Goal: Task Accomplishment & Management: Manage account settings

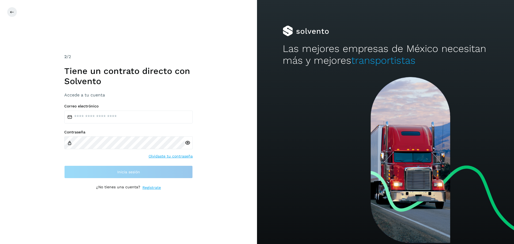
click at [123, 126] on div "Correo electrónico Contraseña Olvidaste tu contraseña Inicia sesión" at bounding box center [128, 141] width 128 height 75
click at [123, 121] on input "email" at bounding box center [128, 117] width 128 height 13
type input "**********"
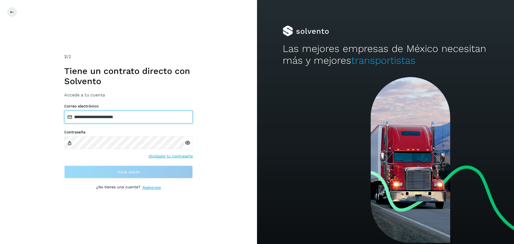
drag, startPoint x: 132, startPoint y: 119, endPoint x: 95, endPoint y: 135, distance: 40.2
click at [78, 118] on input "**********" at bounding box center [128, 117] width 128 height 13
click at [187, 143] on div at bounding box center [189, 142] width 8 height 13
click at [188, 141] on icon at bounding box center [188, 143] width 6 height 6
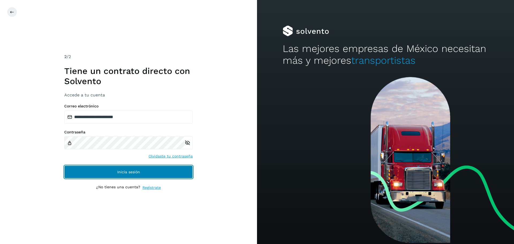
click at [135, 169] on button "Inicia sesión" at bounding box center [128, 171] width 128 height 13
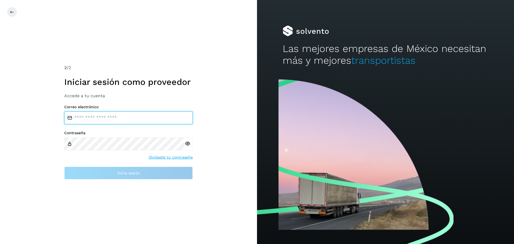
click at [102, 122] on input "email" at bounding box center [128, 117] width 128 height 13
type input "**********"
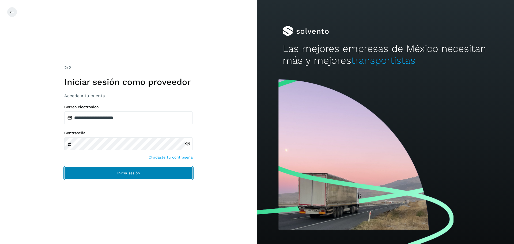
click at [132, 172] on span "Inicia sesión" at bounding box center [128, 173] width 23 height 4
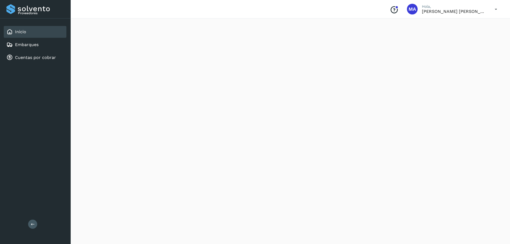
scroll to position [134, 0]
click at [29, 43] on link "Embarques" at bounding box center [27, 44] width 24 height 5
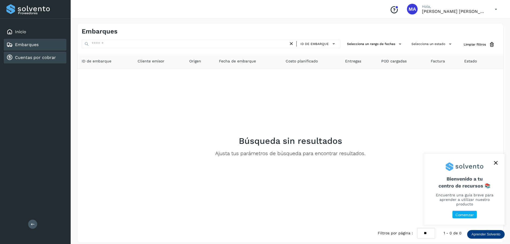
click at [19, 59] on link "Cuentas por cobrar" at bounding box center [35, 57] width 41 height 5
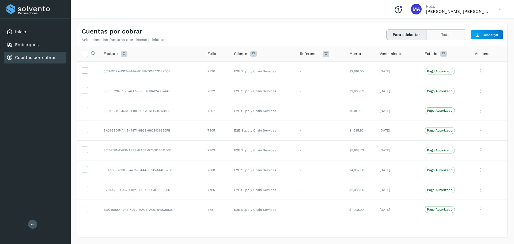
click at [451, 34] on button "Todas" at bounding box center [446, 35] width 40 height 10
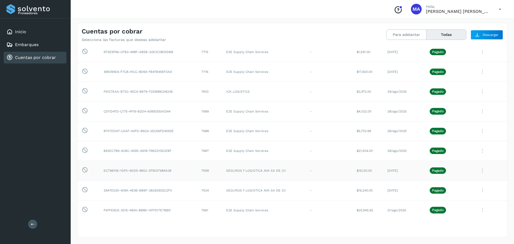
scroll to position [1139, 0]
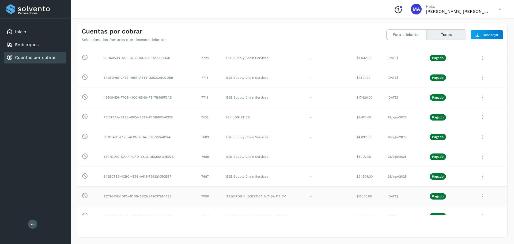
click at [479, 196] on icon at bounding box center [482, 196] width 11 height 11
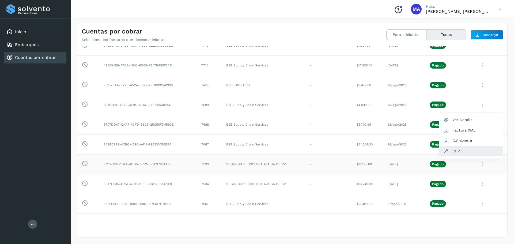
click at [463, 149] on button "CEP" at bounding box center [471, 151] width 64 height 10
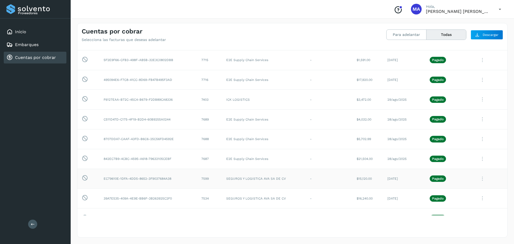
scroll to position [1144, 0]
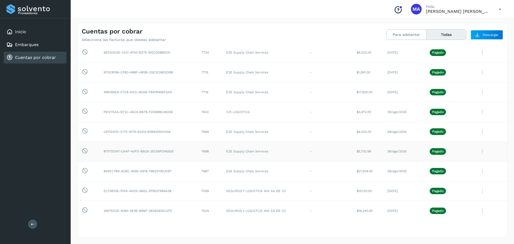
click at [480, 151] on icon at bounding box center [482, 151] width 11 height 11
click at [450, 196] on button "CEP" at bounding box center [471, 196] width 64 height 10
click at [481, 172] on icon at bounding box center [482, 171] width 11 height 11
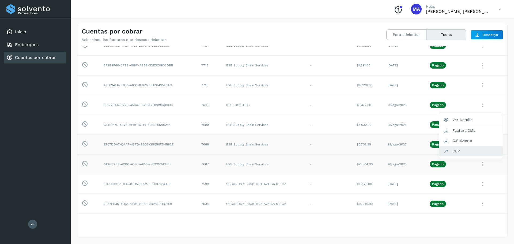
click at [450, 151] on button "CEP" at bounding box center [471, 151] width 64 height 10
click at [480, 143] on icon at bounding box center [482, 144] width 11 height 11
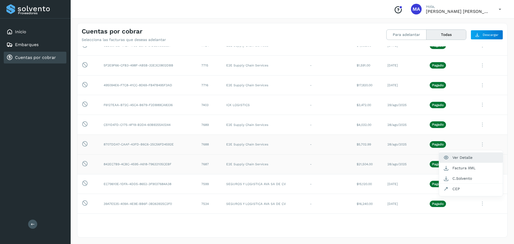
click at [465, 160] on button "Ver Detalle" at bounding box center [471, 157] width 64 height 10
click at [477, 142] on icon at bounding box center [482, 144] width 11 height 11
click at [478, 145] on icon at bounding box center [482, 144] width 11 height 11
click at [454, 159] on button "Ver Detalle" at bounding box center [471, 157] width 64 height 10
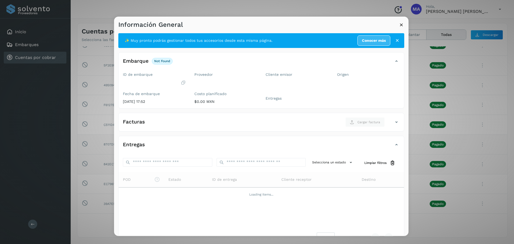
click at [401, 26] on icon at bounding box center [401, 25] width 6 height 6
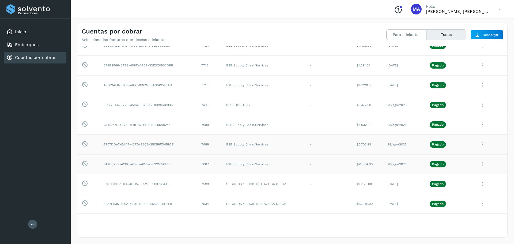
click at [477, 145] on icon at bounding box center [482, 144] width 11 height 11
click at [477, 145] on div at bounding box center [490, 144] width 26 height 11
click at [464, 157] on button "Ver Detalle" at bounding box center [471, 157] width 64 height 10
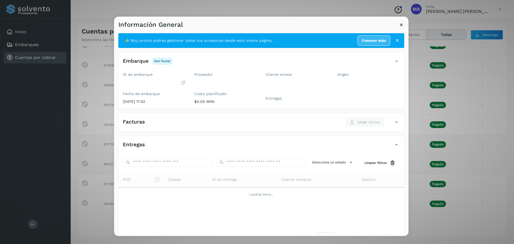
click at [400, 24] on icon at bounding box center [401, 25] width 6 height 6
